Goal: Task Accomplishment & Management: Manage account settings

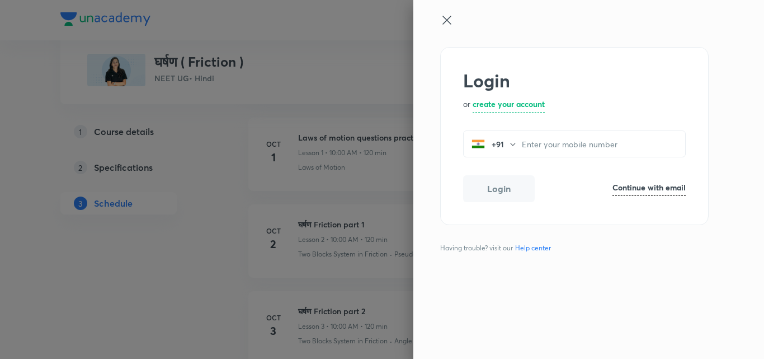
click at [445, 23] on icon at bounding box center [446, 19] width 13 height 13
click at [446, 19] on icon at bounding box center [446, 20] width 8 height 8
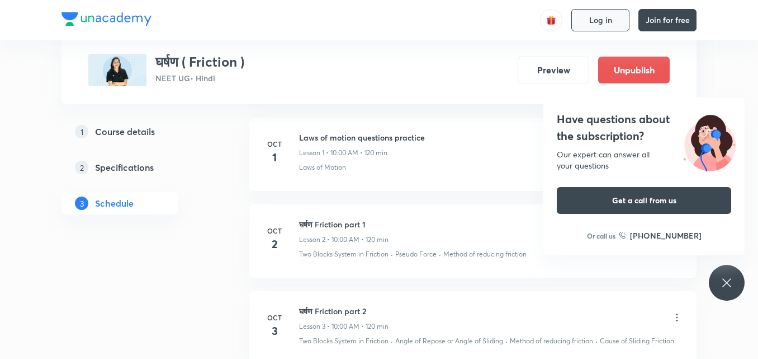
click at [610, 18] on span "Log in" at bounding box center [601, 20] width 23 height 9
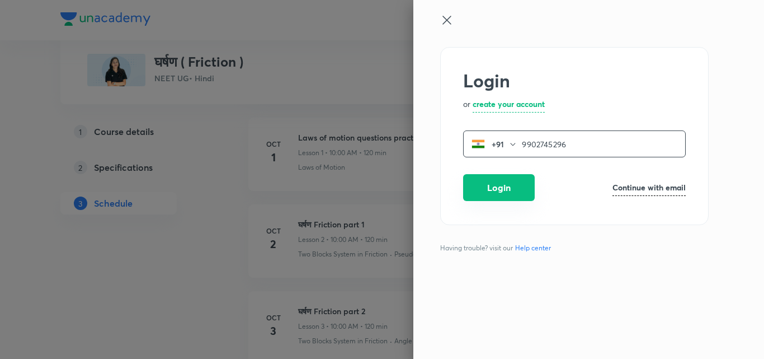
type input "9902745296"
click at [503, 180] on button "Login" at bounding box center [499, 187] width 72 height 27
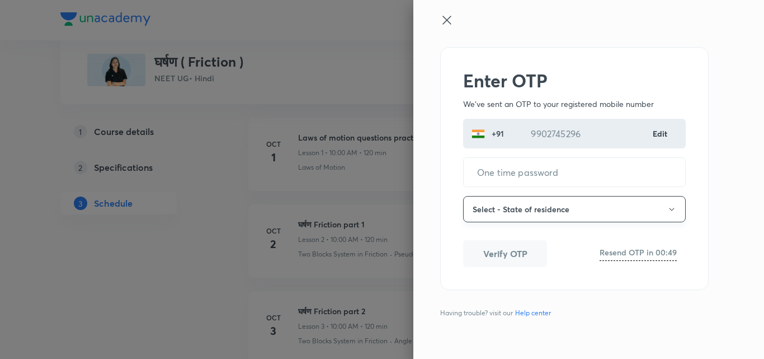
click at [499, 213] on button "Select - State of residence" at bounding box center [574, 209] width 223 height 26
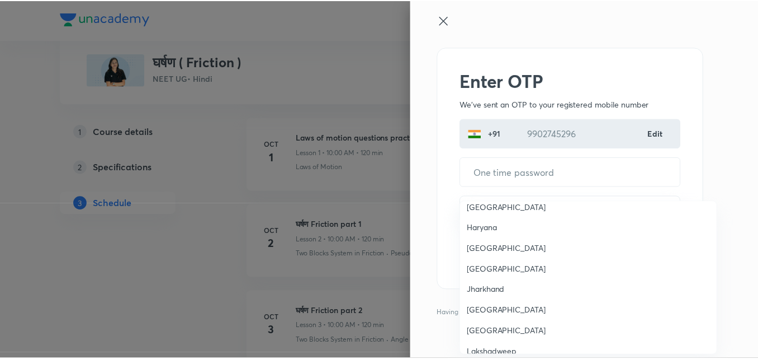
scroll to position [258, 0]
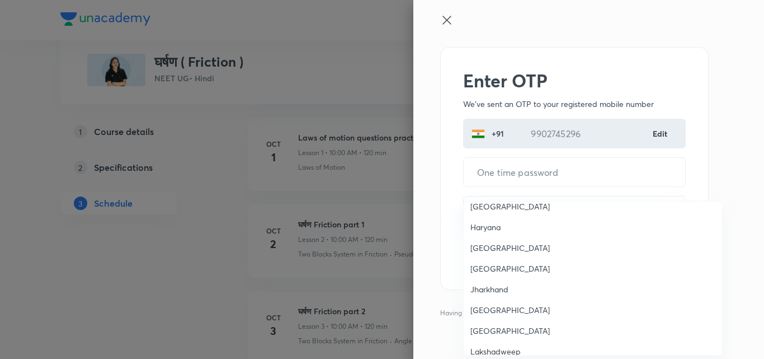
click at [493, 310] on span "Karnataka" at bounding box center [592, 310] width 245 height 12
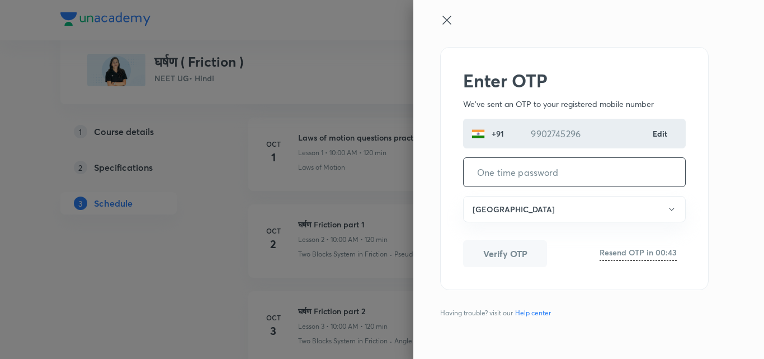
click at [523, 172] on input "tel" at bounding box center [574, 172] width 221 height 29
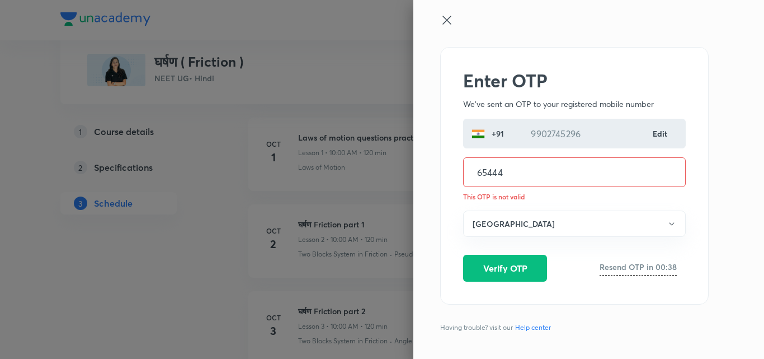
type input "654448"
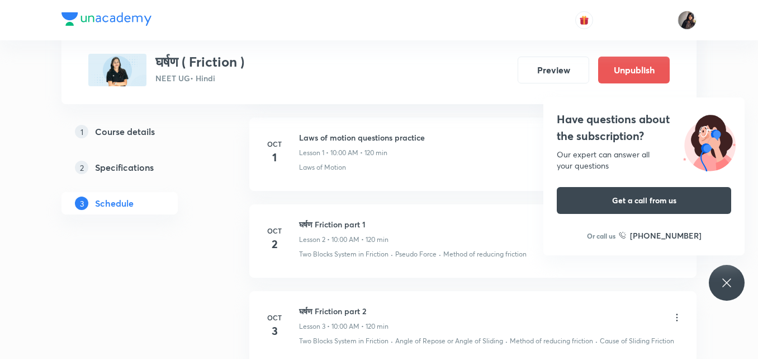
click at [733, 284] on icon at bounding box center [726, 282] width 13 height 13
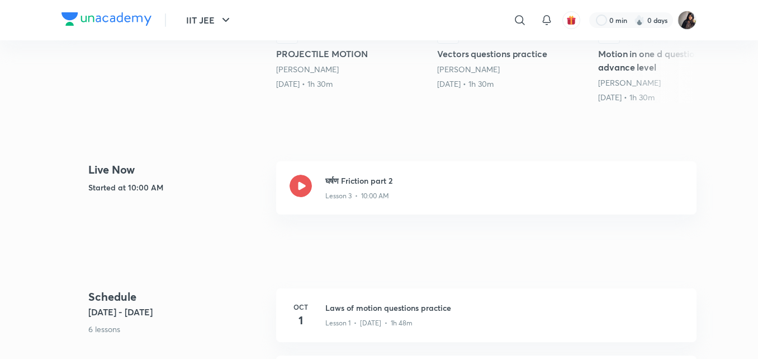
scroll to position [409, 0]
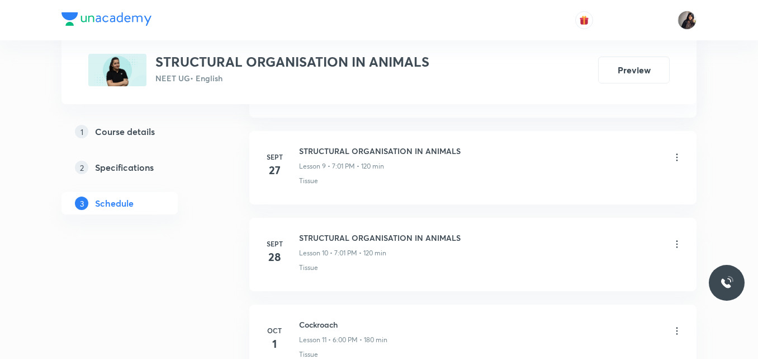
scroll to position [1439, 0]
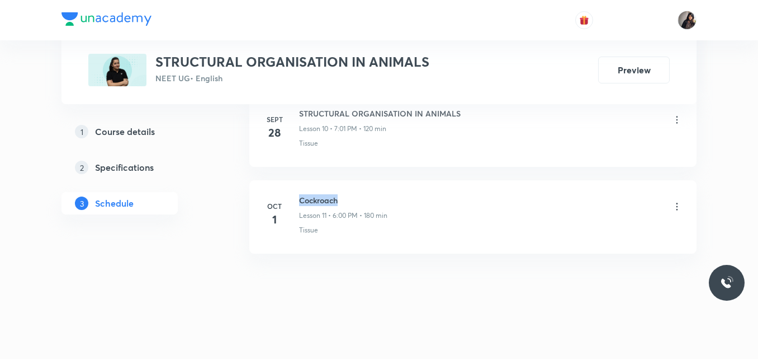
drag, startPoint x: 340, startPoint y: 202, endPoint x: 300, endPoint y: 200, distance: 39.8
click at [300, 200] on h6 "Cockroach" at bounding box center [343, 200] width 88 height 12
copy h6 "Cockroach"
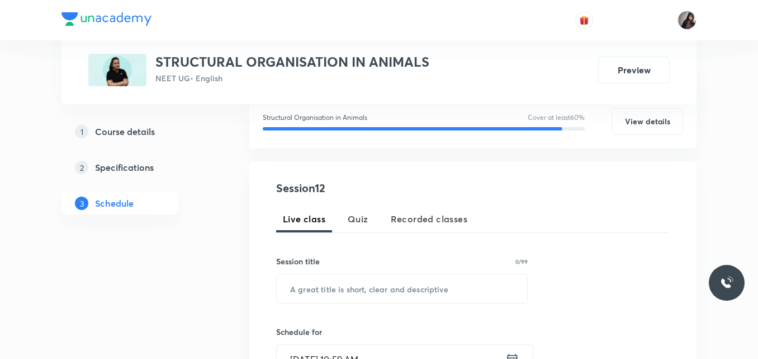
scroll to position [243, 0]
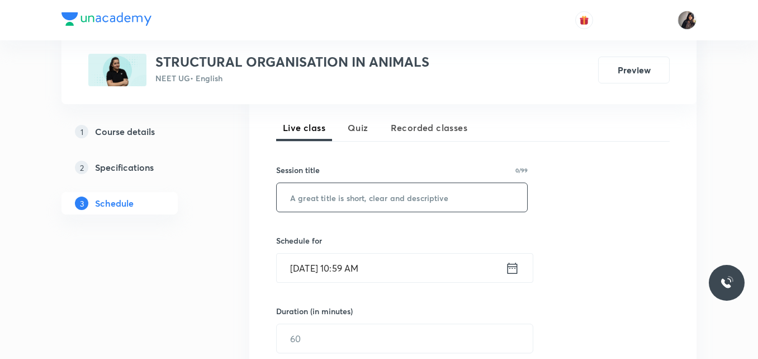
click at [299, 198] on input "text" at bounding box center [402, 197] width 251 height 29
paste input "Cockroach"
type input "Cockroach"
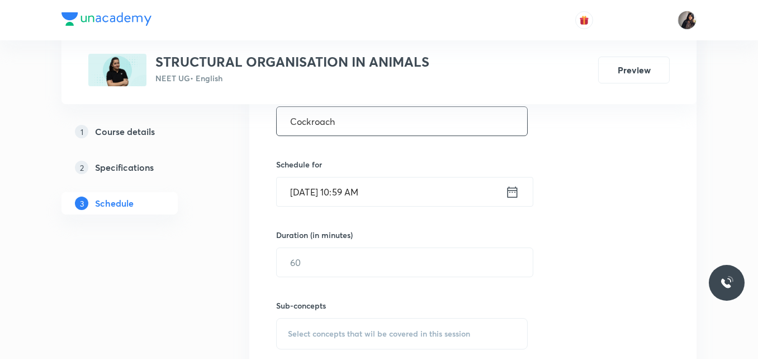
scroll to position [321, 0]
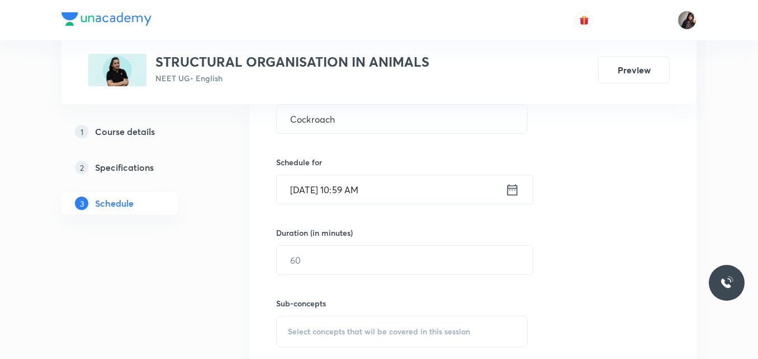
click at [313, 187] on input "Oct 3, 2025, 10:59 AM" at bounding box center [391, 189] width 229 height 29
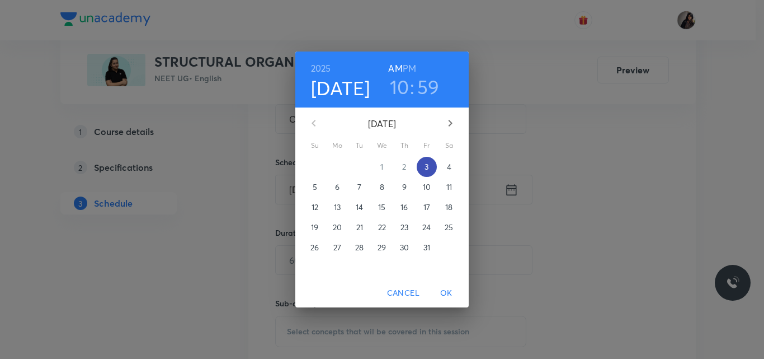
click at [425, 167] on p "3" at bounding box center [427, 166] width 4 height 11
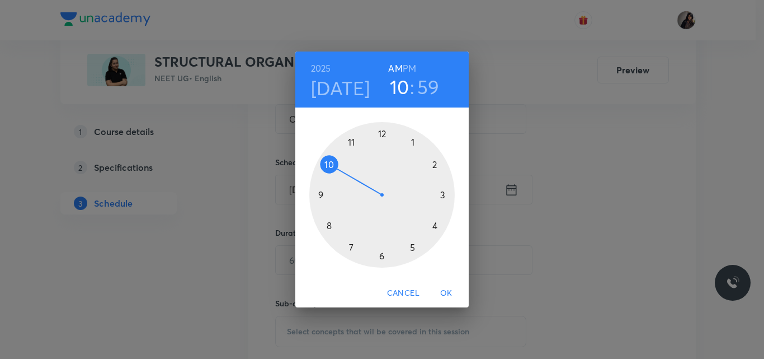
click at [352, 247] on div at bounding box center [381, 194] width 145 height 145
click at [381, 132] on div at bounding box center [381, 194] width 145 height 145
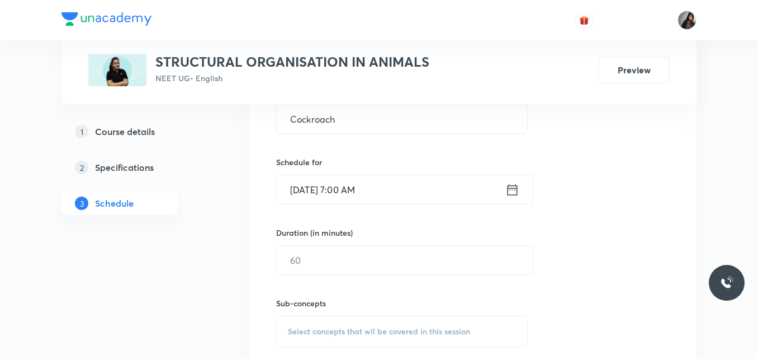
click at [369, 188] on input "Oct 3, 2025, 7:00 AM" at bounding box center [391, 189] width 229 height 29
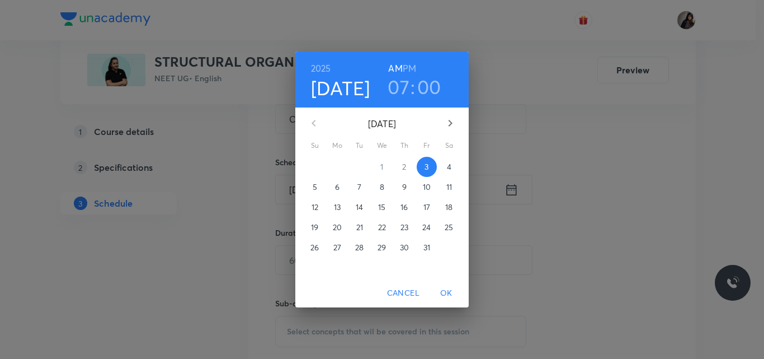
click at [415, 70] on h6 "PM" at bounding box center [409, 68] width 13 height 16
click at [442, 293] on span "OK" at bounding box center [446, 293] width 27 height 14
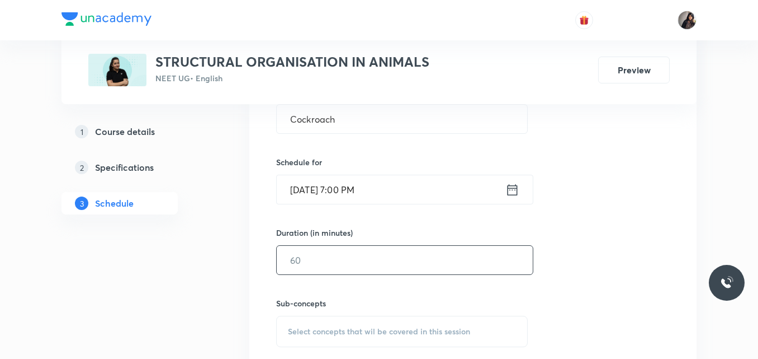
click at [357, 261] on input "text" at bounding box center [405, 260] width 256 height 29
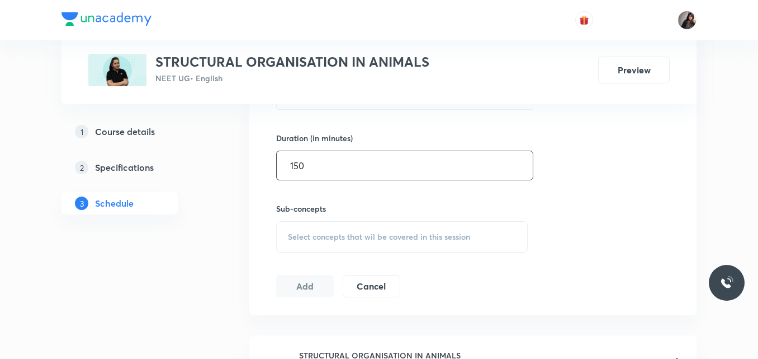
scroll to position [416, 0]
type input "150"
click at [345, 237] on span "Select concepts that wil be covered in this session" at bounding box center [379, 236] width 182 height 9
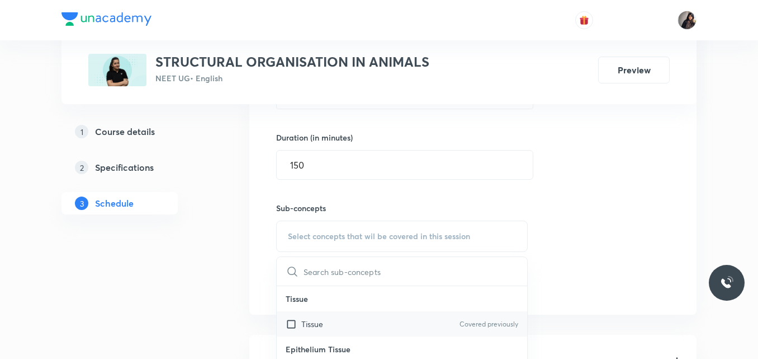
click at [330, 326] on div "Tissue Covered previously" at bounding box center [402, 323] width 251 height 25
checkbox input "true"
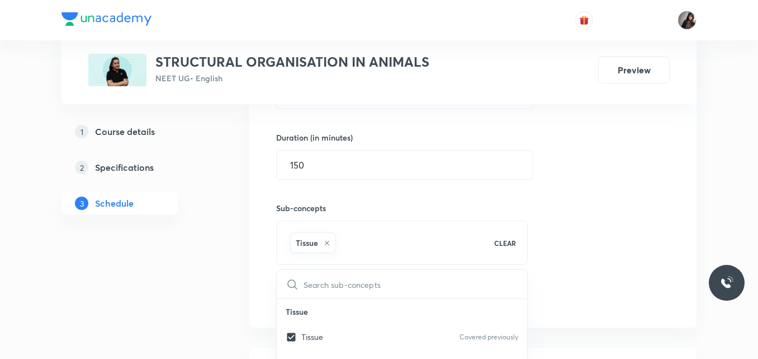
click at [622, 248] on div "Session 12 Live class Quiz Recorded classes Session title 9/99 Cockroach ​ Sche…" at bounding box center [473, 112] width 394 height 394
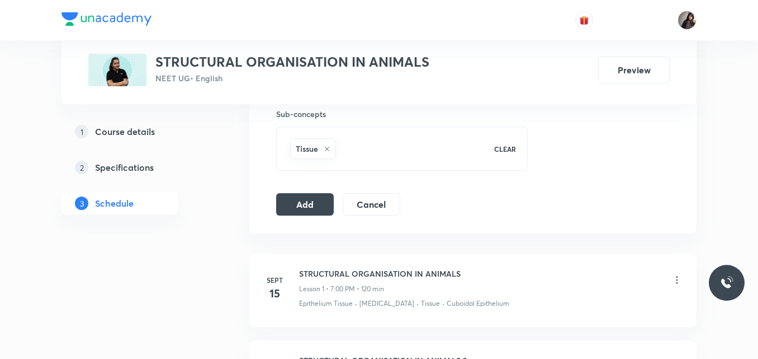
scroll to position [511, 0]
click at [297, 207] on button "Add" at bounding box center [305, 202] width 58 height 22
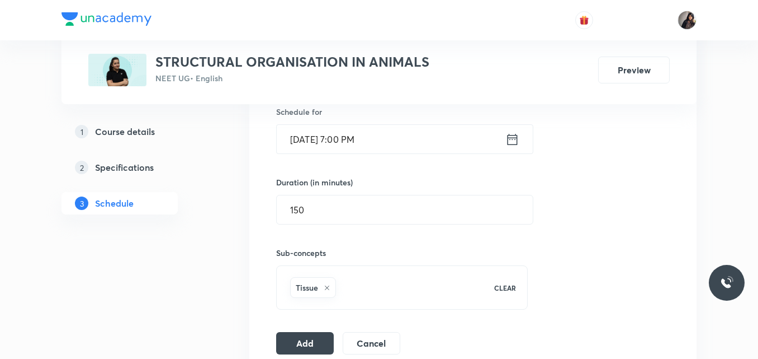
scroll to position [373, 0]
click at [360, 138] on input "Oct 3, 2025, 7:00 PM" at bounding box center [391, 137] width 229 height 29
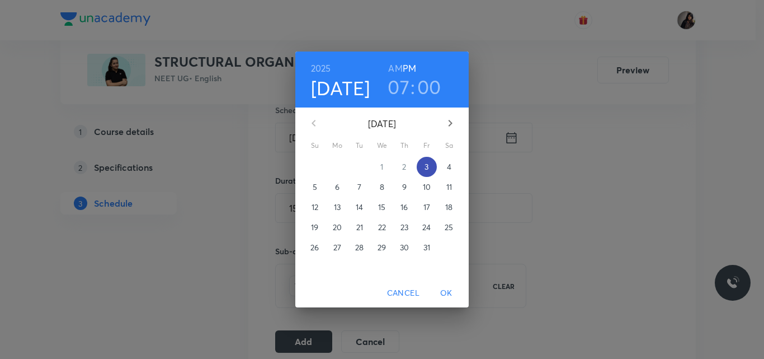
click at [427, 165] on p "3" at bounding box center [427, 166] width 4 height 11
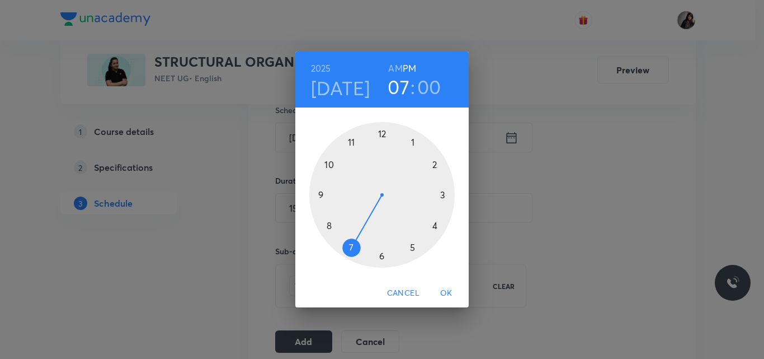
click at [351, 248] on div at bounding box center [381, 194] width 145 height 145
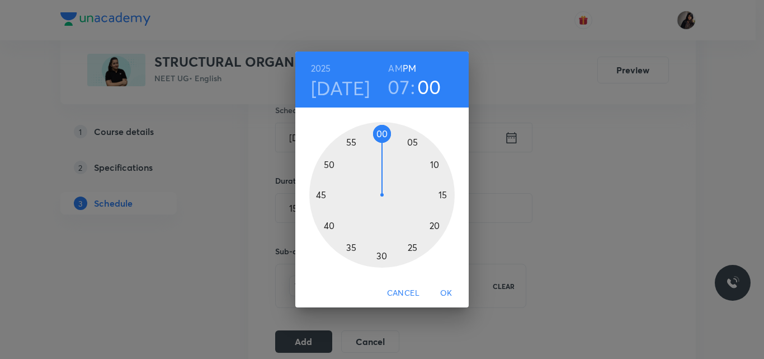
click at [390, 134] on div at bounding box center [381, 194] width 145 height 145
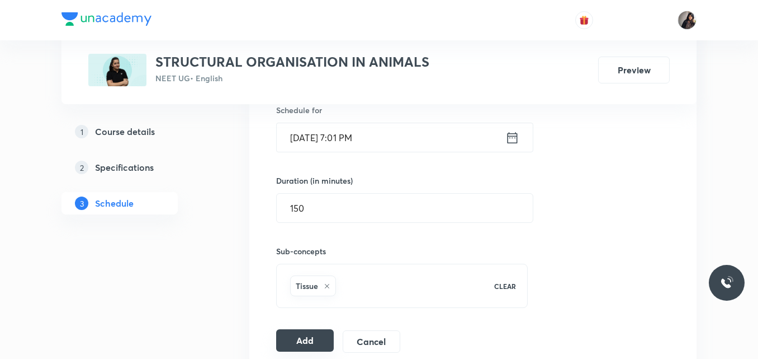
click at [310, 332] on button "Add" at bounding box center [305, 340] width 58 height 22
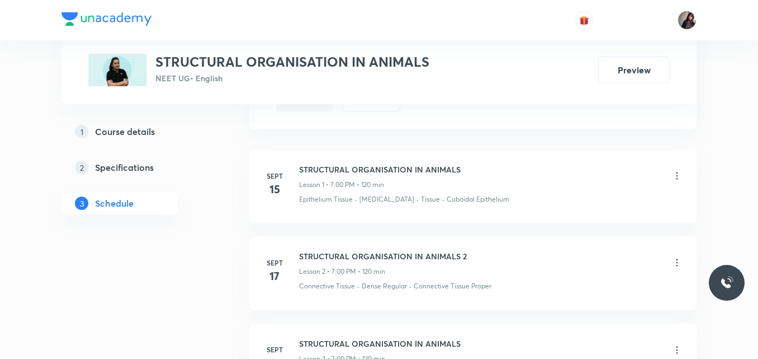
scroll to position [616, 0]
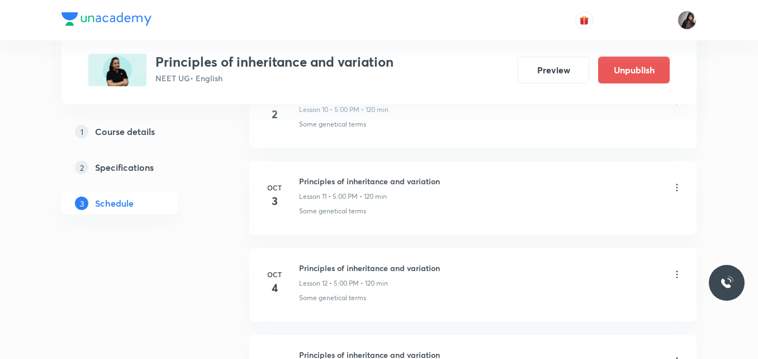
scroll to position [1445, 0]
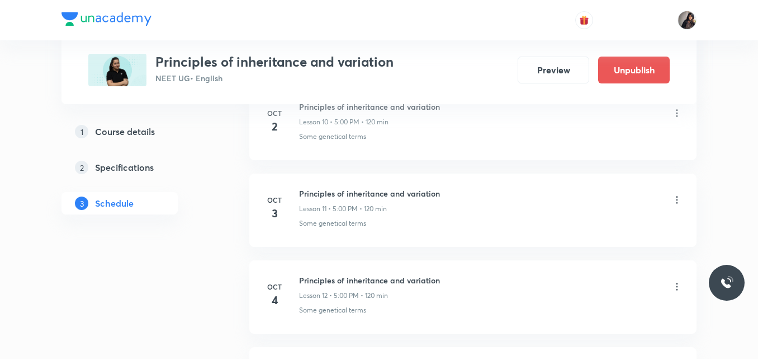
click at [678, 285] on icon at bounding box center [677, 286] width 11 height 11
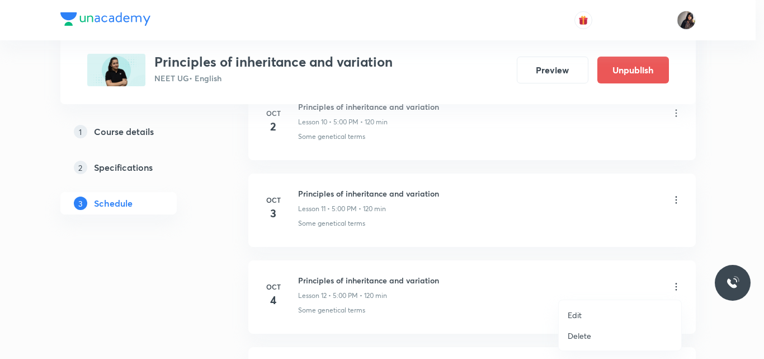
click at [533, 219] on div at bounding box center [382, 179] width 764 height 359
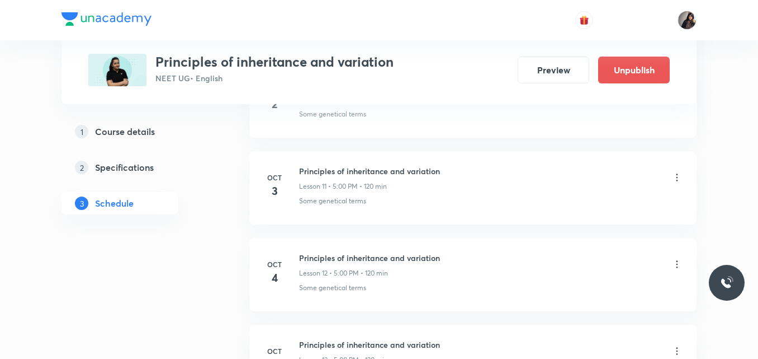
scroll to position [1468, 0]
click at [676, 260] on icon at bounding box center [677, 263] width 11 height 11
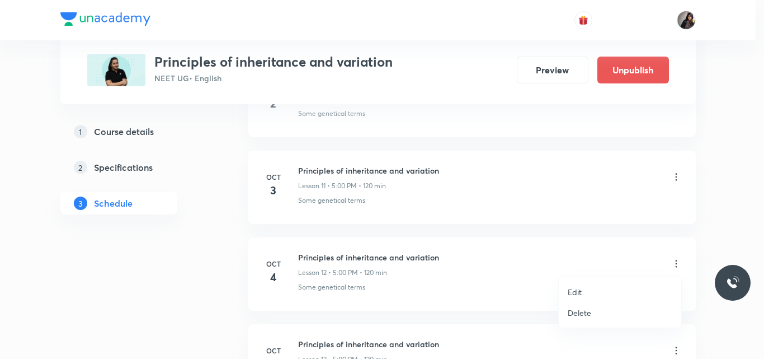
click at [583, 290] on li "Edit" at bounding box center [620, 291] width 122 height 21
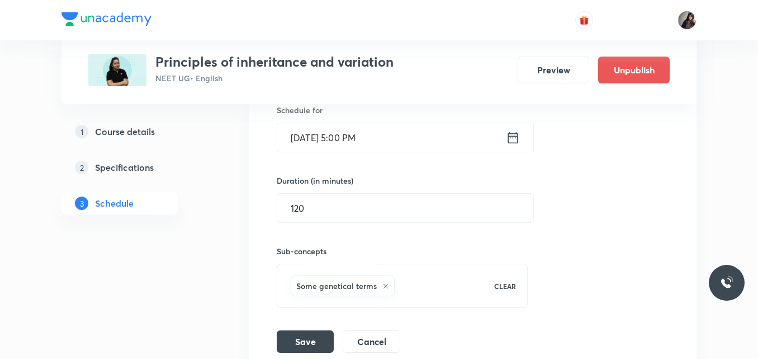
scroll to position [1325, 0]
click at [312, 139] on input "Oct 4, 2025, 5:00 PM" at bounding box center [391, 138] width 229 height 29
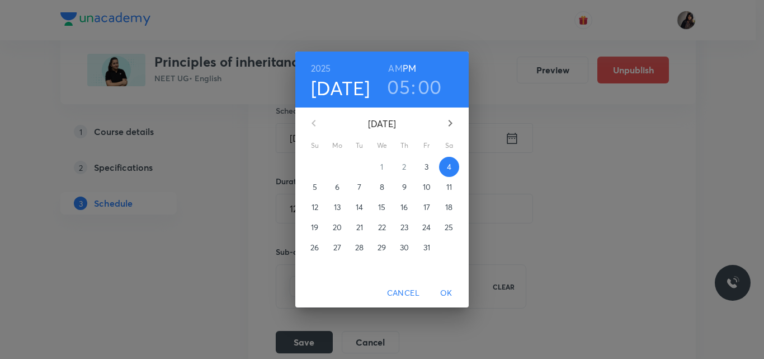
click at [312, 188] on span "5" at bounding box center [315, 186] width 20 height 11
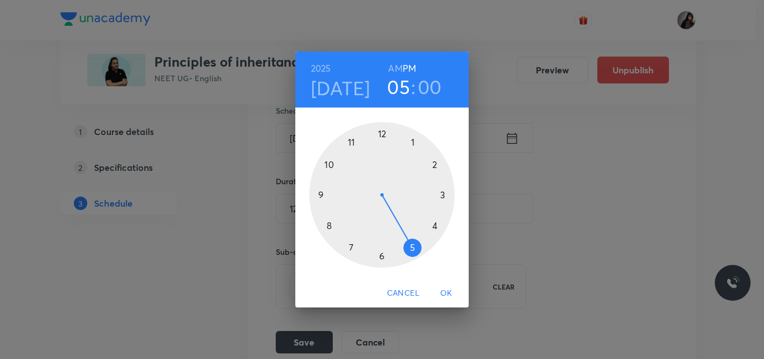
click at [328, 162] on div at bounding box center [381, 194] width 145 height 145
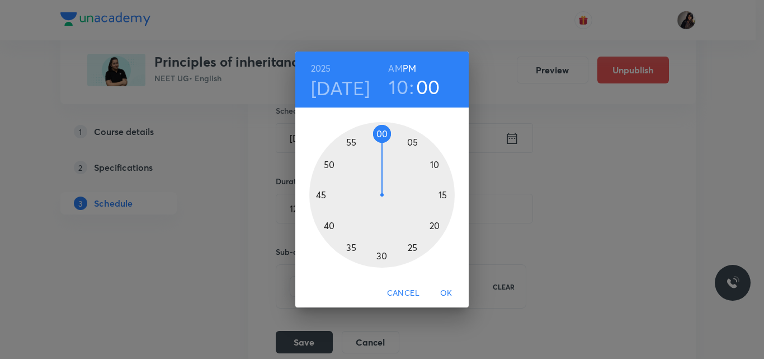
click at [395, 62] on h6 "AM" at bounding box center [395, 68] width 14 height 16
click at [449, 301] on button "OK" at bounding box center [446, 292] width 36 height 21
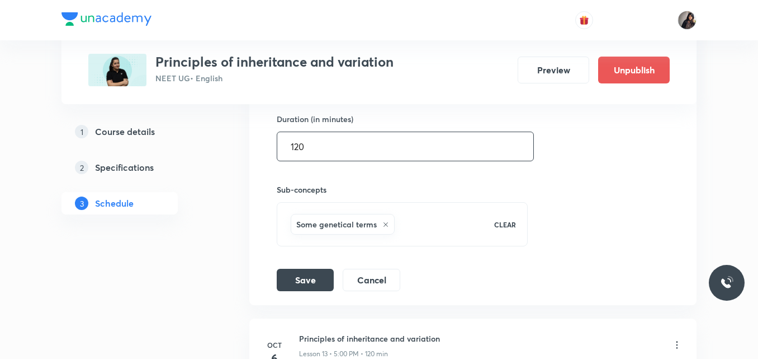
scroll to position [1388, 0]
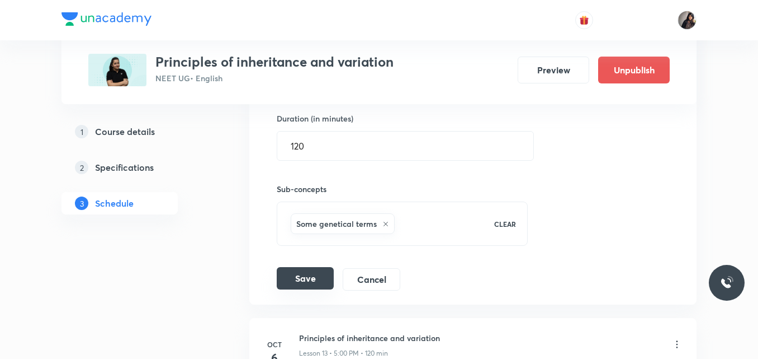
click at [319, 278] on button "Save" at bounding box center [305, 278] width 57 height 22
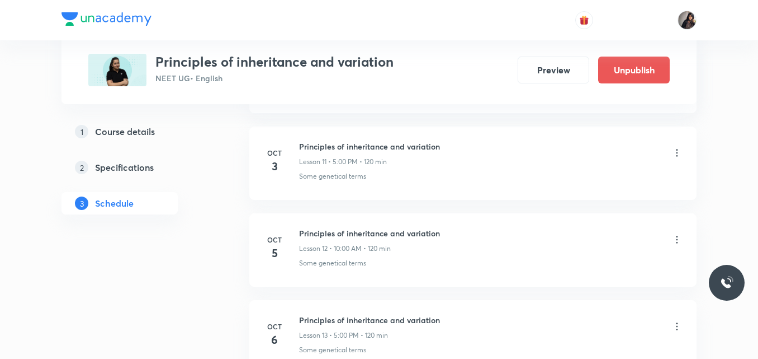
scroll to position [1487, 0]
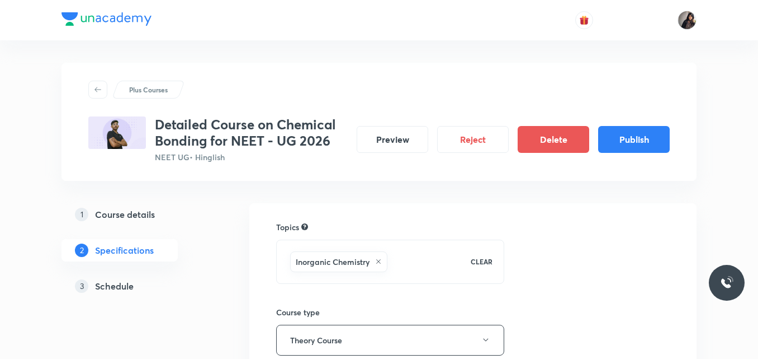
click at [625, 148] on button "Publish" at bounding box center [634, 138] width 72 height 27
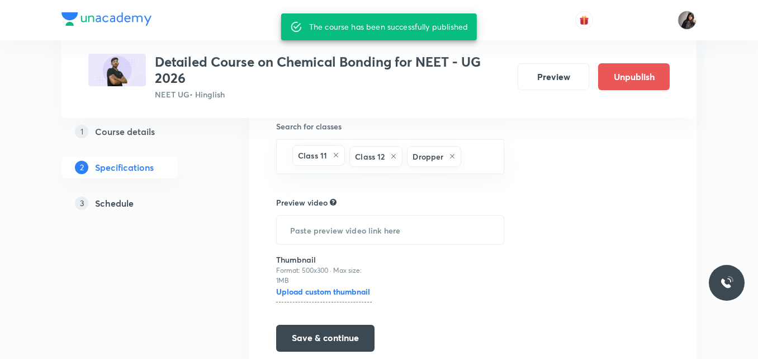
scroll to position [405, 0]
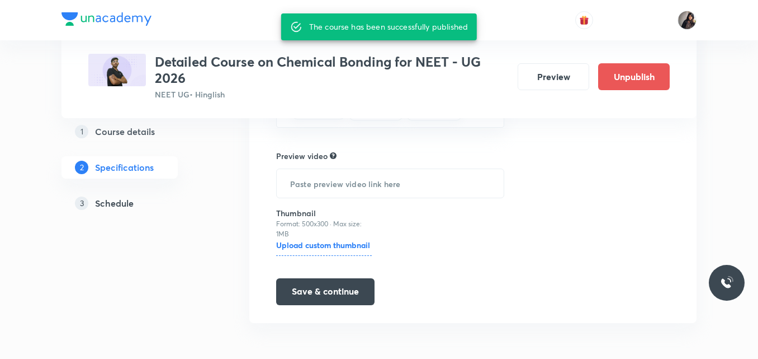
click at [107, 205] on h5 "Schedule" at bounding box center [114, 202] width 39 height 13
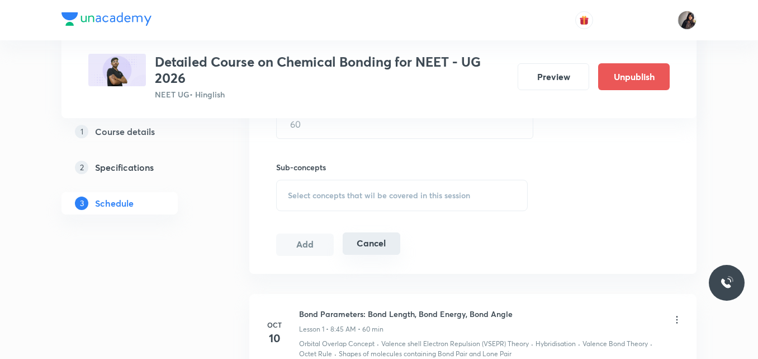
scroll to position [488, 0]
